Goal: Information Seeking & Learning: Learn about a topic

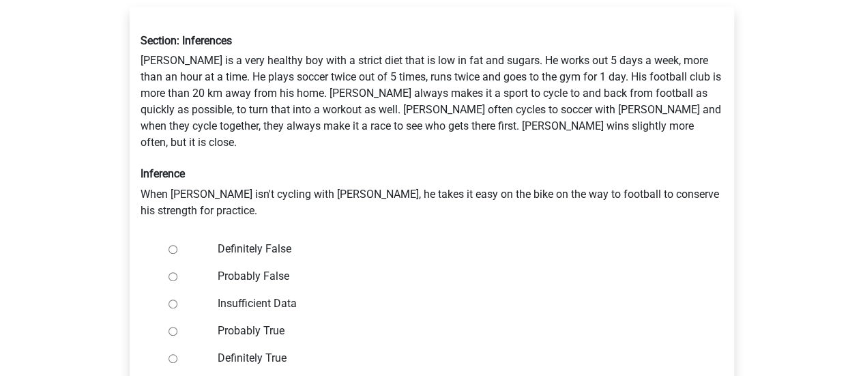
scroll to position [246, 0]
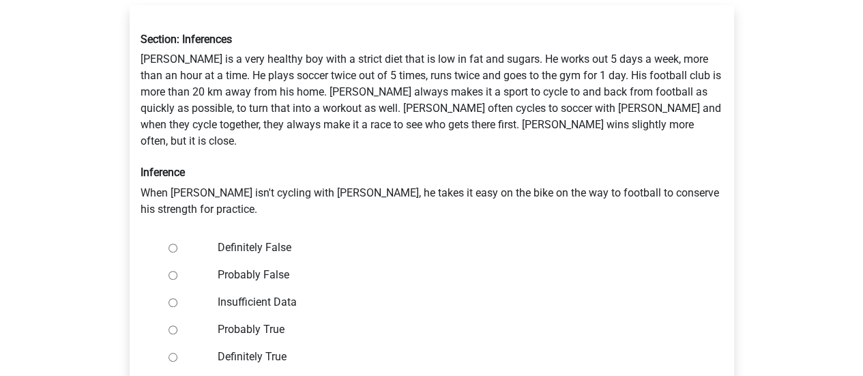
click at [173, 244] on input "Definitely False" at bounding box center [173, 248] width 9 height 9
radio input "true"
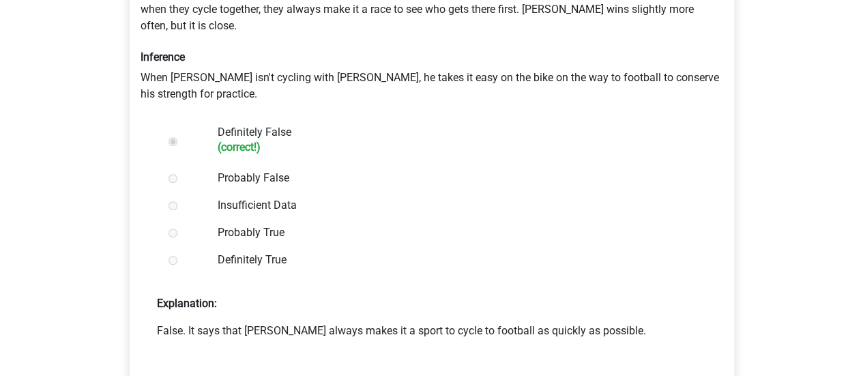
scroll to position [362, 0]
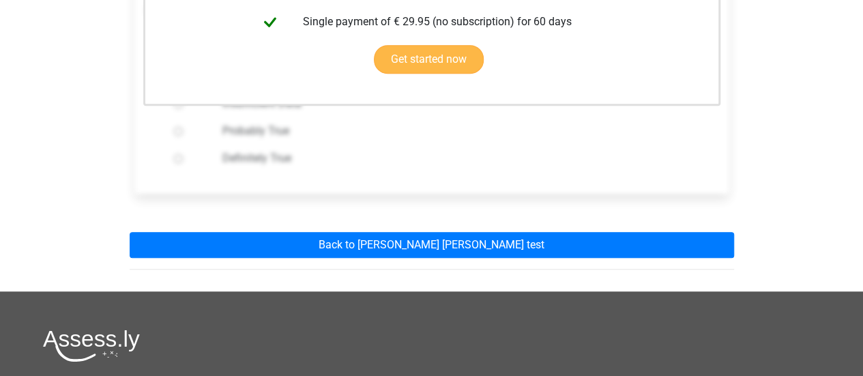
scroll to position [401, 0]
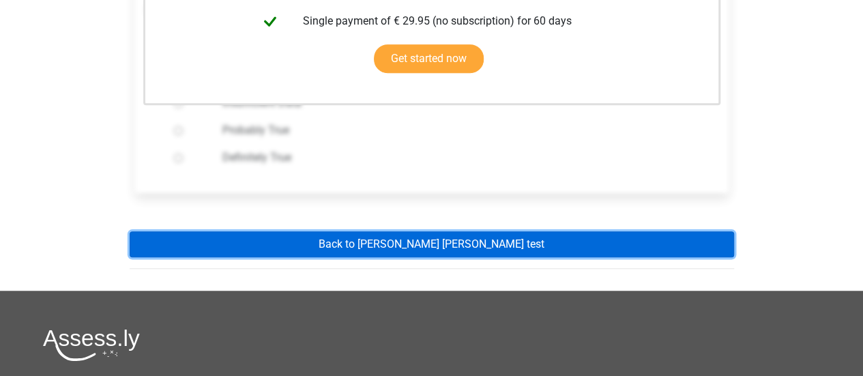
click at [491, 232] on link "Back to watson glaser test" at bounding box center [432, 244] width 605 height 26
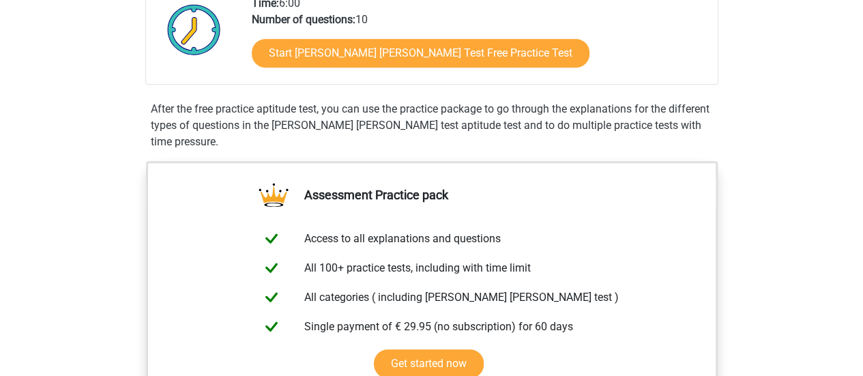
scroll to position [350, 0]
